Goal: Check status: Check status

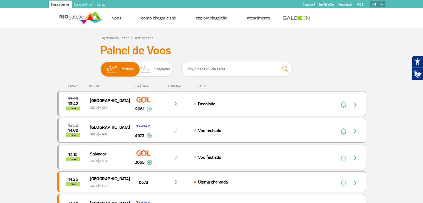
click at [149, 110] on img at bounding box center [149, 109] width 5 height 5
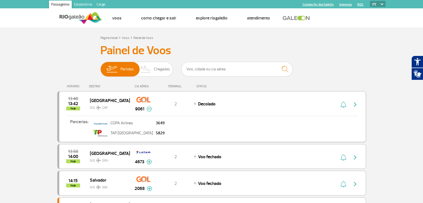
click at [149, 110] on img at bounding box center [149, 109] width 5 height 5
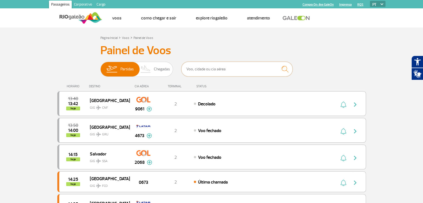
click at [199, 71] on input "text" at bounding box center [236, 69] width 111 height 15
type input "1938"
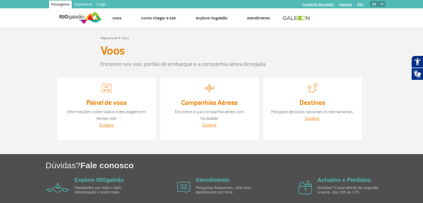
click at [99, 102] on link "Painel de voos" at bounding box center [107, 102] width 40 height 8
click at [210, 100] on link "Companhias Aéreas" at bounding box center [209, 102] width 57 height 8
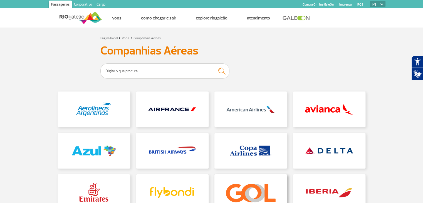
click at [245, 183] on link at bounding box center [250, 192] width 73 height 36
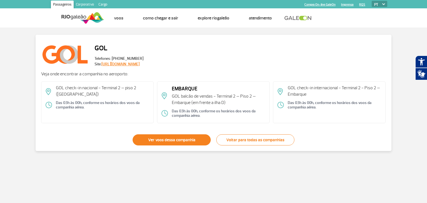
click at [171, 140] on link "Ver voos dessa companhia" at bounding box center [172, 139] width 78 height 11
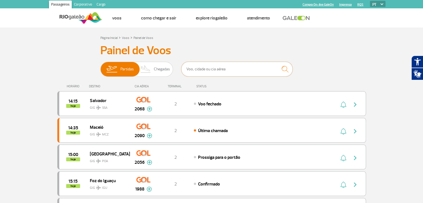
click at [199, 69] on input "text" at bounding box center [236, 69] width 111 height 15
